Goal: Check status: Check status

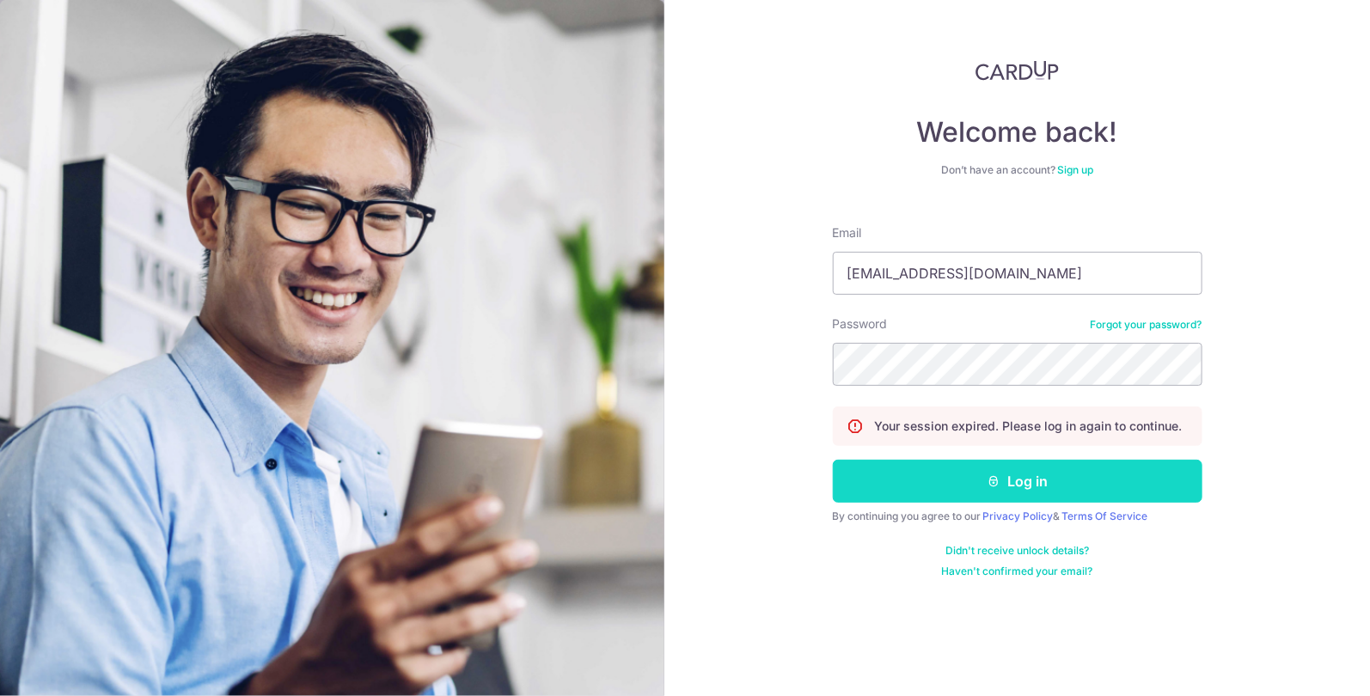
click at [1002, 491] on button "Log in" at bounding box center [1017, 481] width 369 height 43
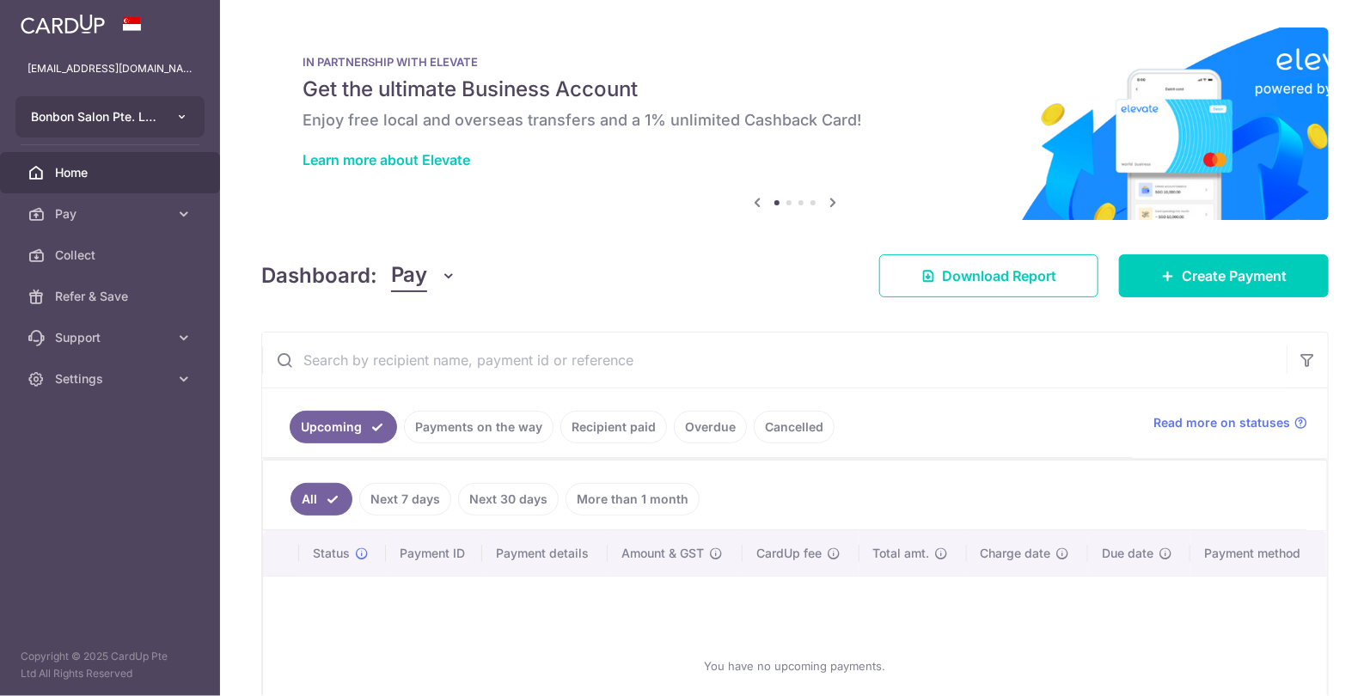
click at [181, 123] on icon "button" at bounding box center [182, 117] width 14 height 14
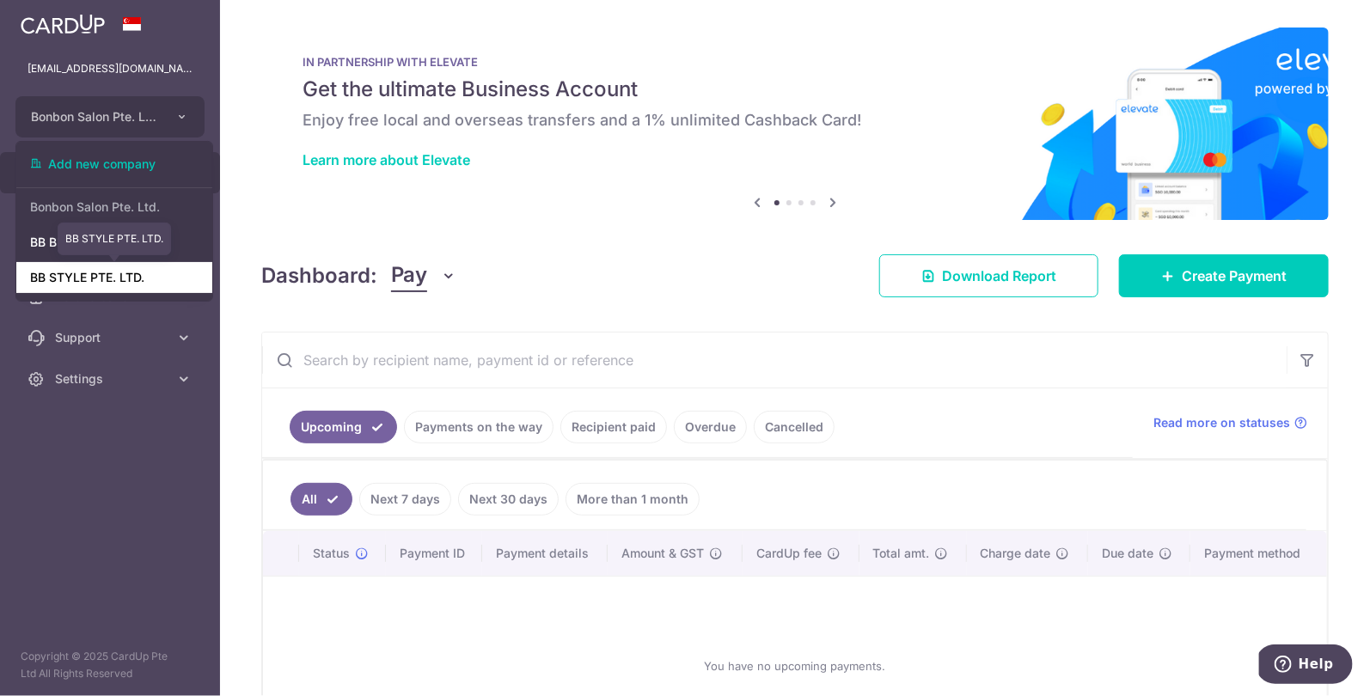
click at [149, 279] on link "BB STYLE PTE. LTD." at bounding box center [114, 277] width 196 height 31
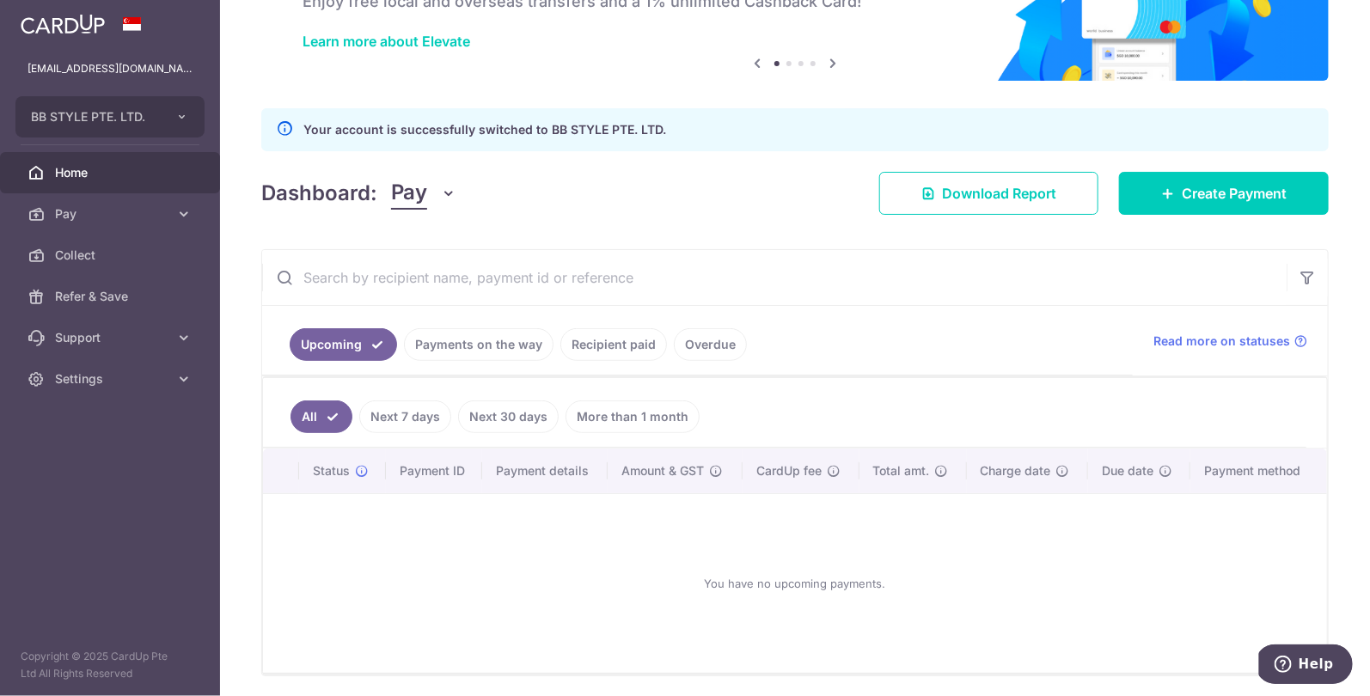
scroll to position [129, 0]
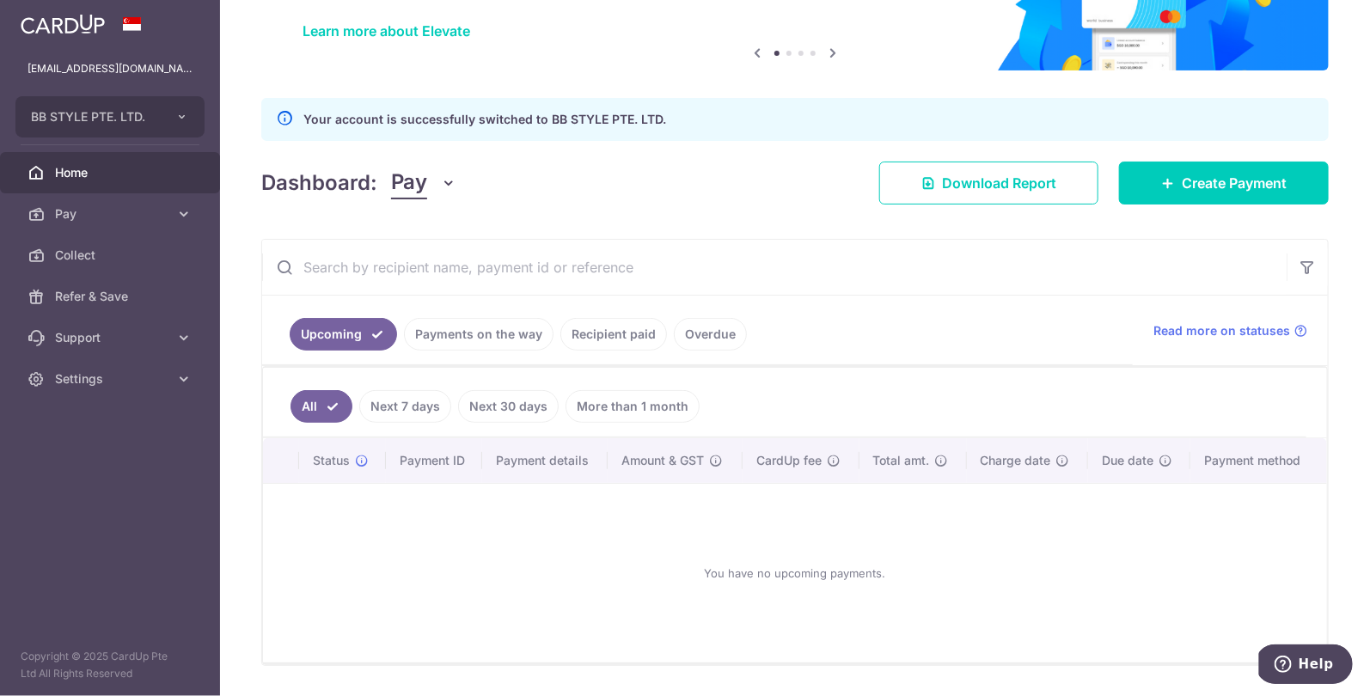
click at [493, 337] on link "Payments on the way" at bounding box center [478, 334] width 149 height 33
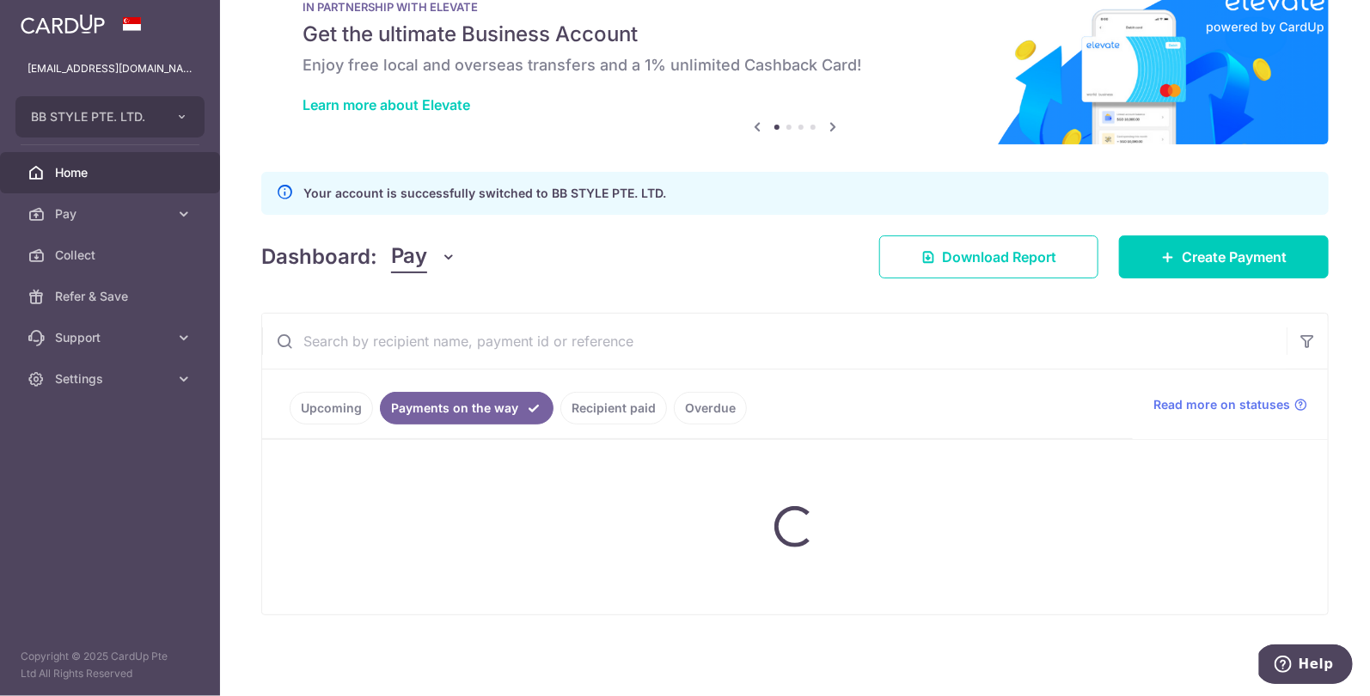
scroll to position [0, 0]
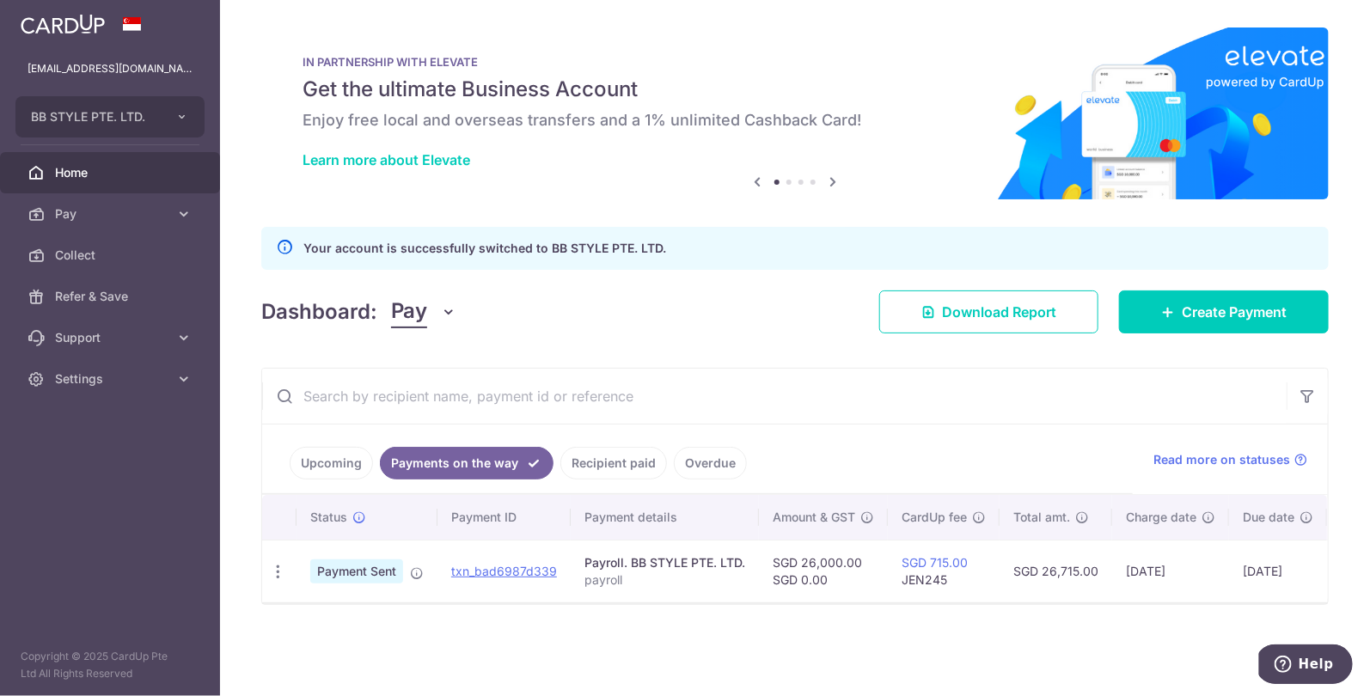
click at [582, 463] on link "Recipient paid" at bounding box center [613, 463] width 107 height 33
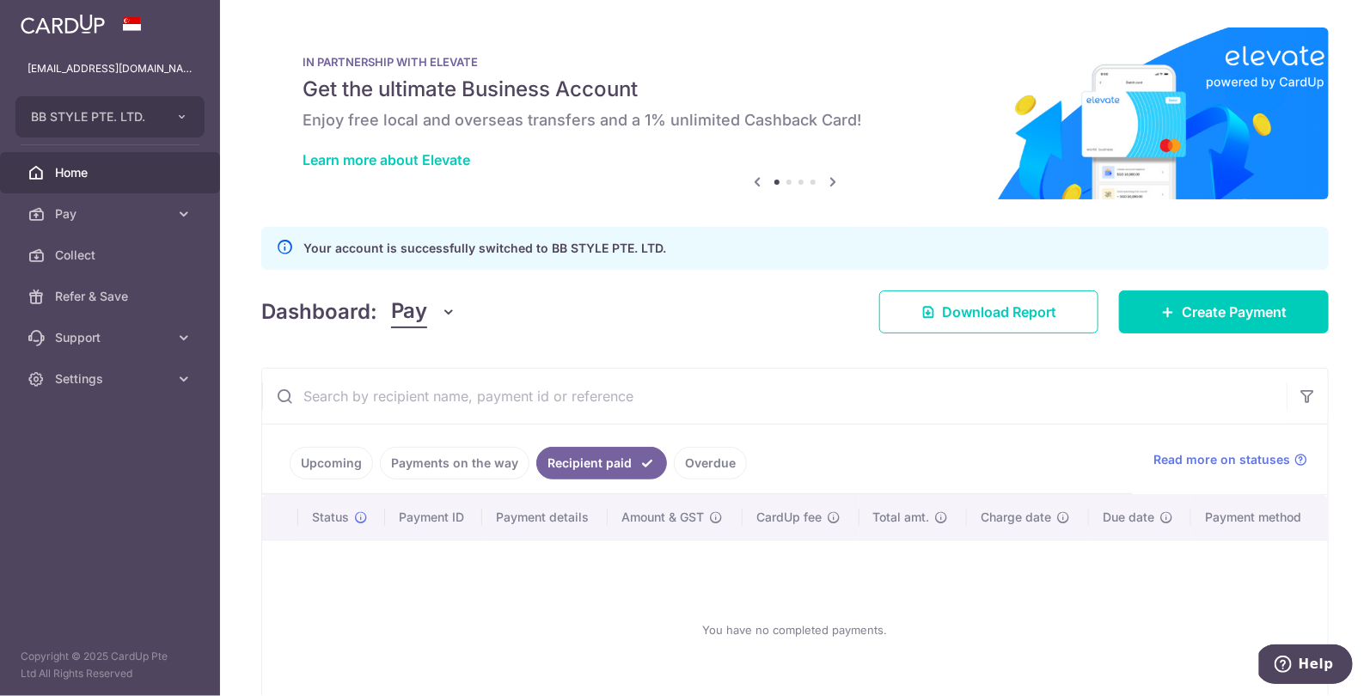
click at [475, 461] on link "Payments on the way" at bounding box center [454, 463] width 149 height 33
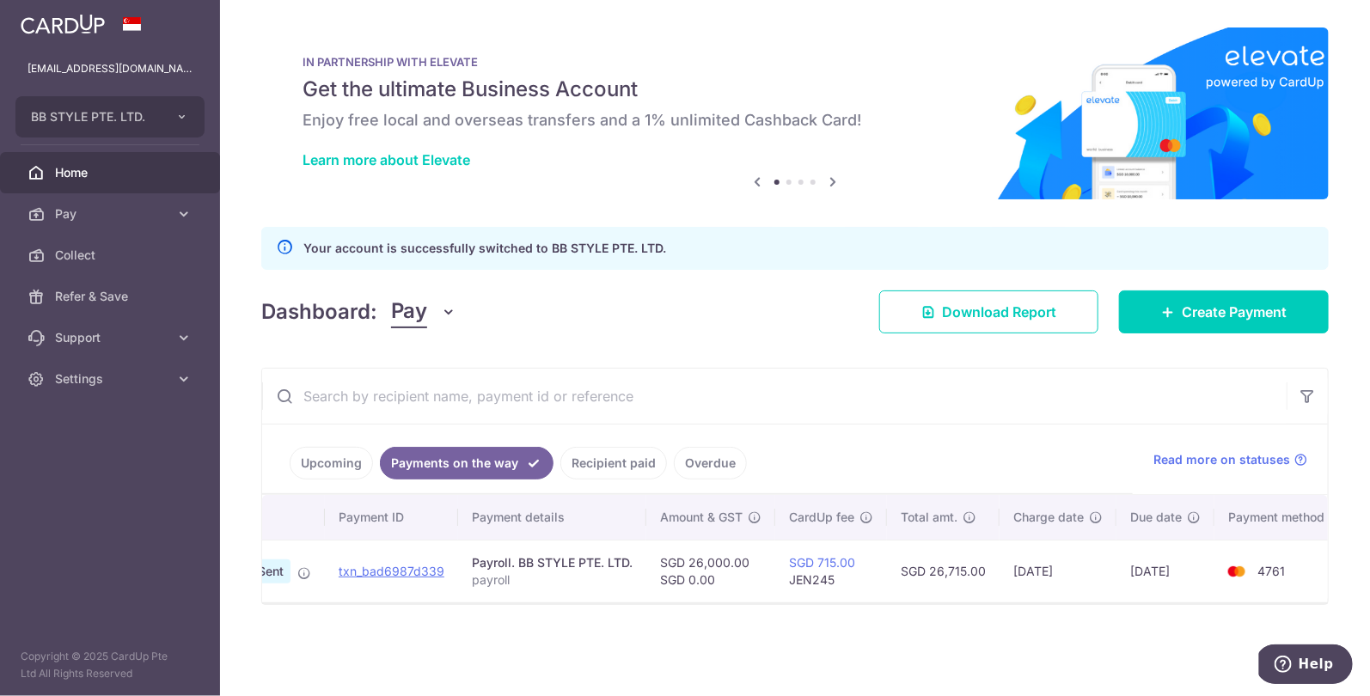
scroll to position [0, 122]
